Goal: Task Accomplishment & Management: Use online tool/utility

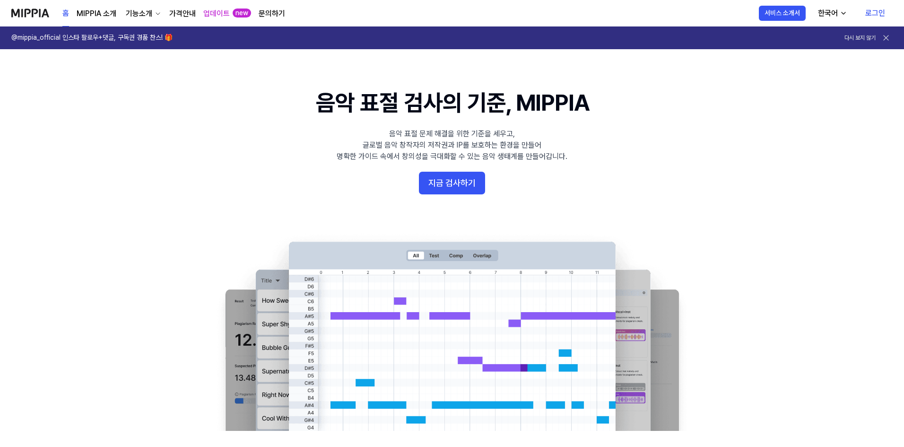
click at [470, 186] on button "지금 검사하기" at bounding box center [452, 183] width 66 height 23
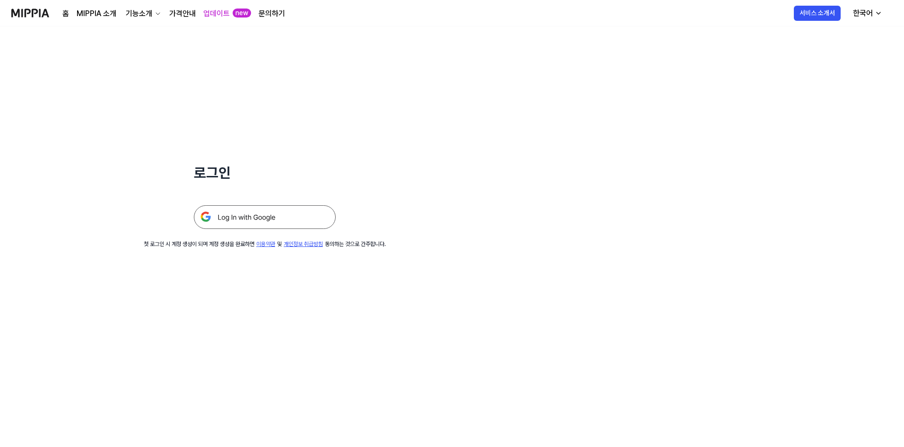
click at [228, 220] on img at bounding box center [265, 217] width 142 height 24
